Goal: Task Accomplishment & Management: Complete application form

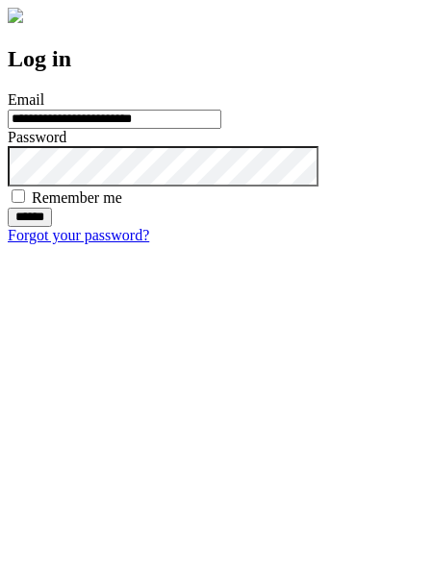
type input "**********"
click at [52, 227] on input "******" at bounding box center [30, 217] width 44 height 19
